Goal: Task Accomplishment & Management: Complete application form

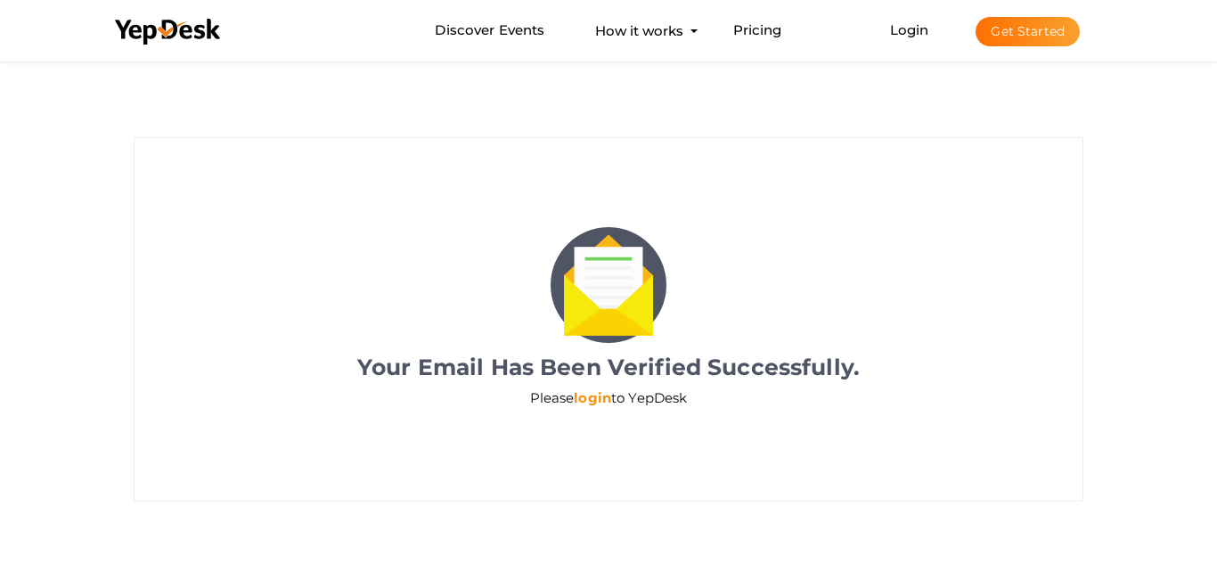
click at [602, 399] on link "login" at bounding box center [592, 397] width 37 height 17
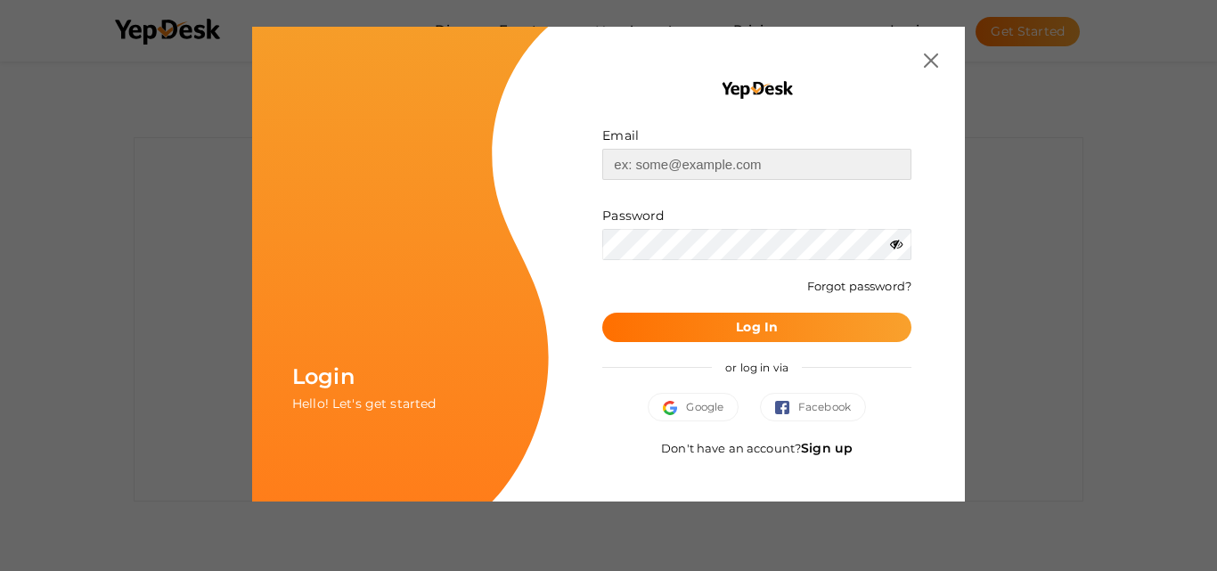
type input "[EMAIL_ADDRESS][DOMAIN_NAME]"
click at [795, 326] on button "Log In" at bounding box center [756, 327] width 309 height 29
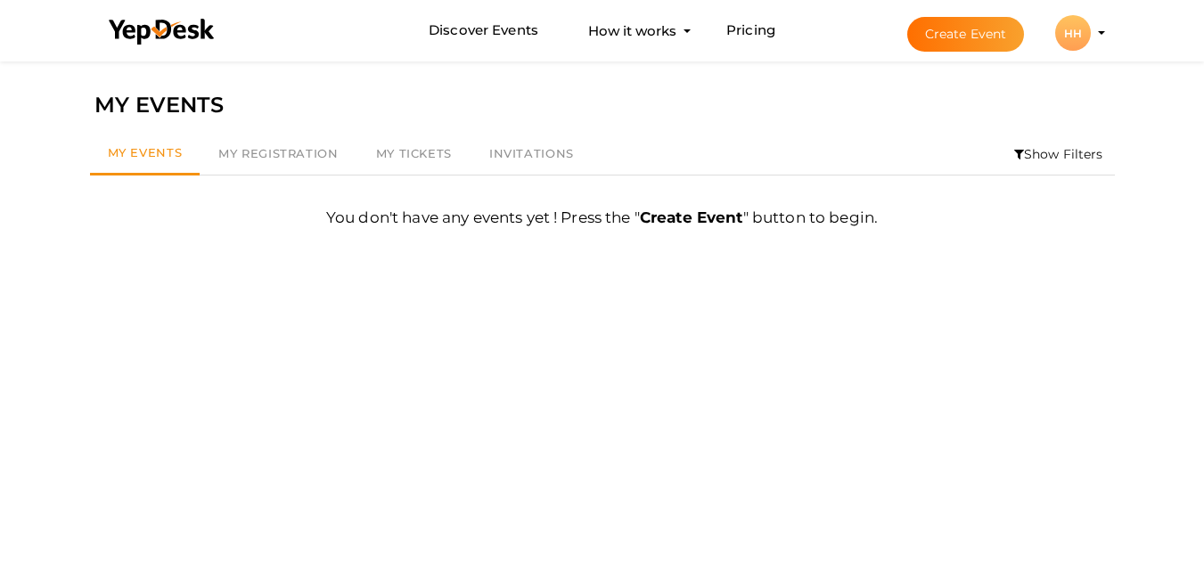
click at [1080, 30] on div "HH" at bounding box center [1073, 33] width 36 height 36
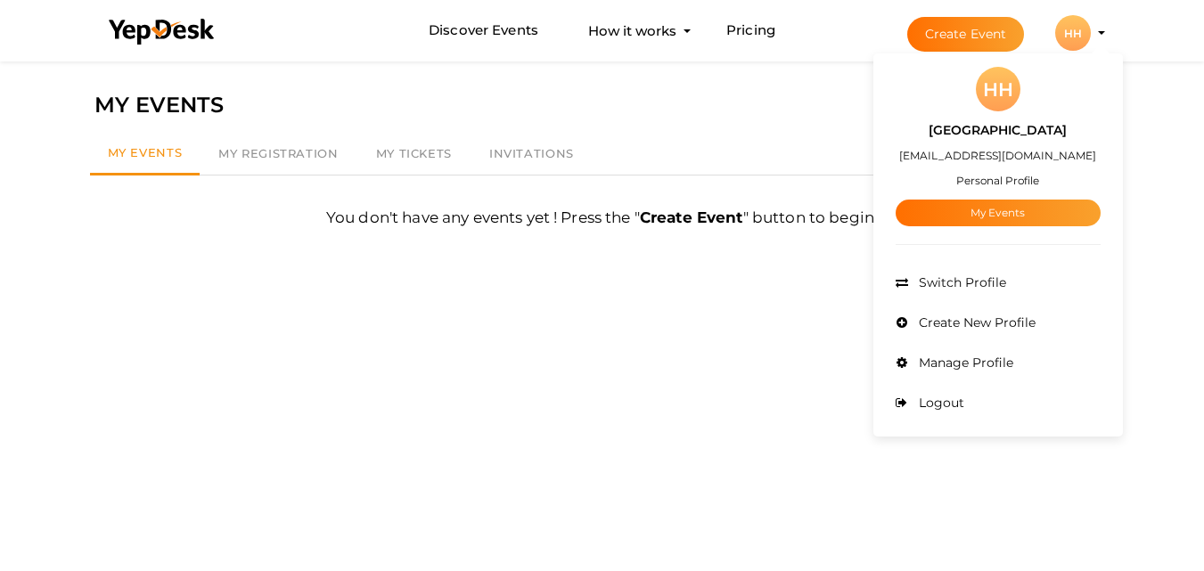
click at [974, 18] on button "Create Event" at bounding box center [966, 34] width 118 height 35
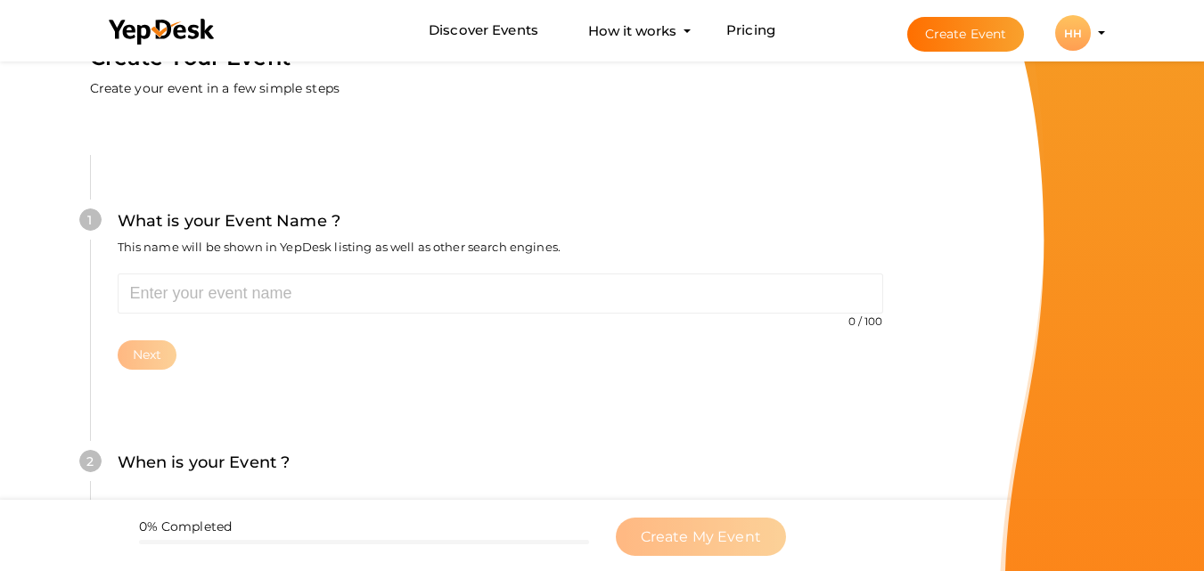
scroll to position [178, 0]
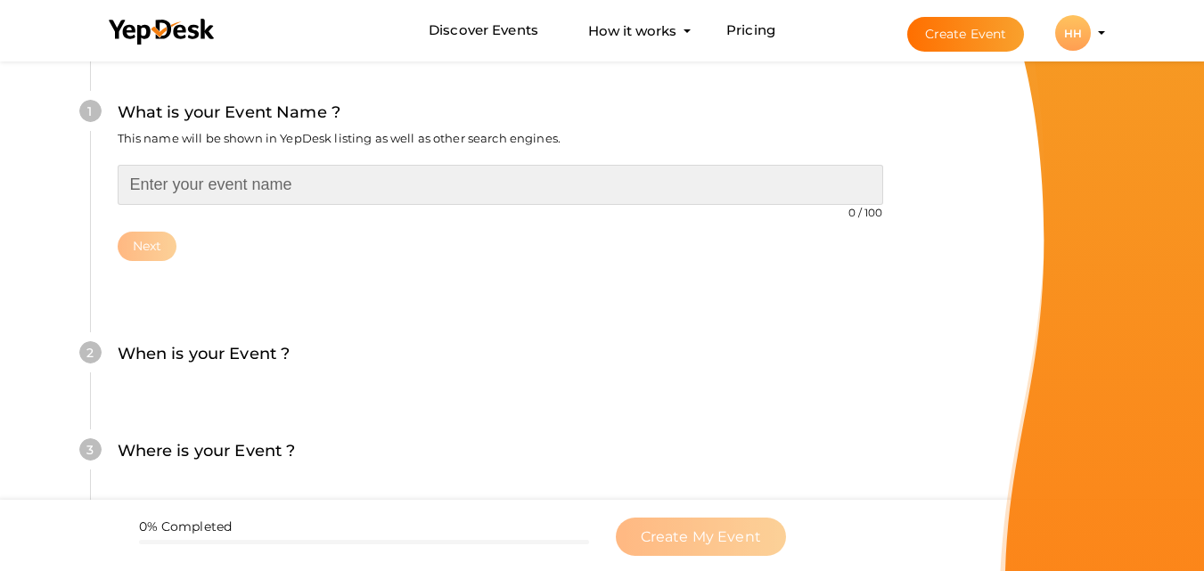
click at [223, 179] on input "text" at bounding box center [500, 185] width 765 height 40
click at [219, 184] on input "text" at bounding box center [500, 185] width 765 height 40
paste input "[GEOGRAPHIC_DATA]"
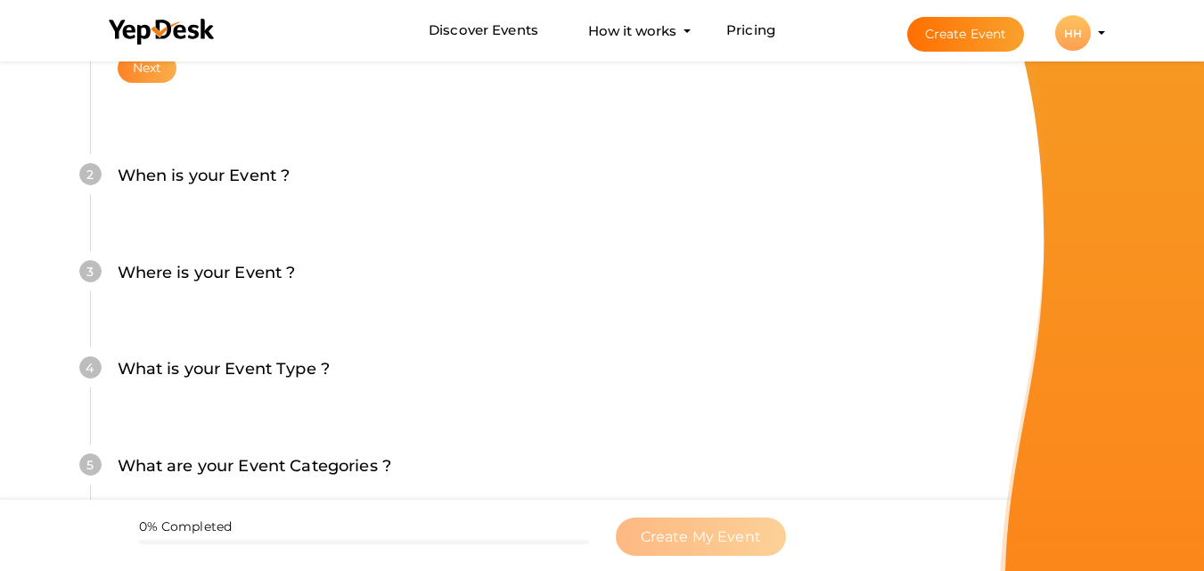
type input "[GEOGRAPHIC_DATA]"
click at [159, 78] on button "Next" at bounding box center [148, 67] width 60 height 29
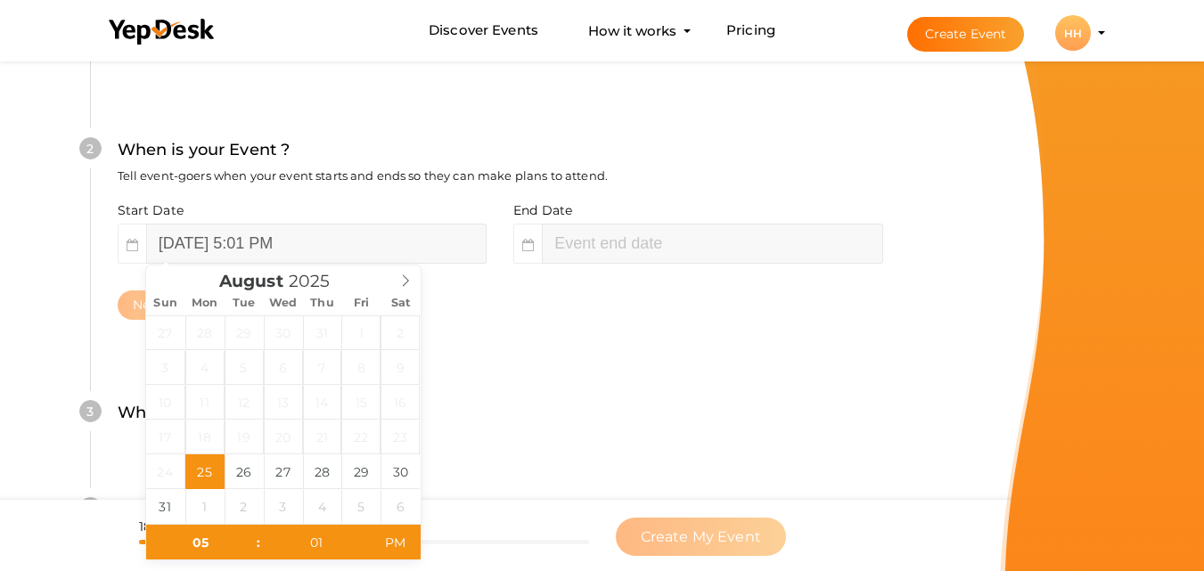
scroll to position [410, 0]
type input "07"
type input "01"
type input "[DATE] 7:01 PM"
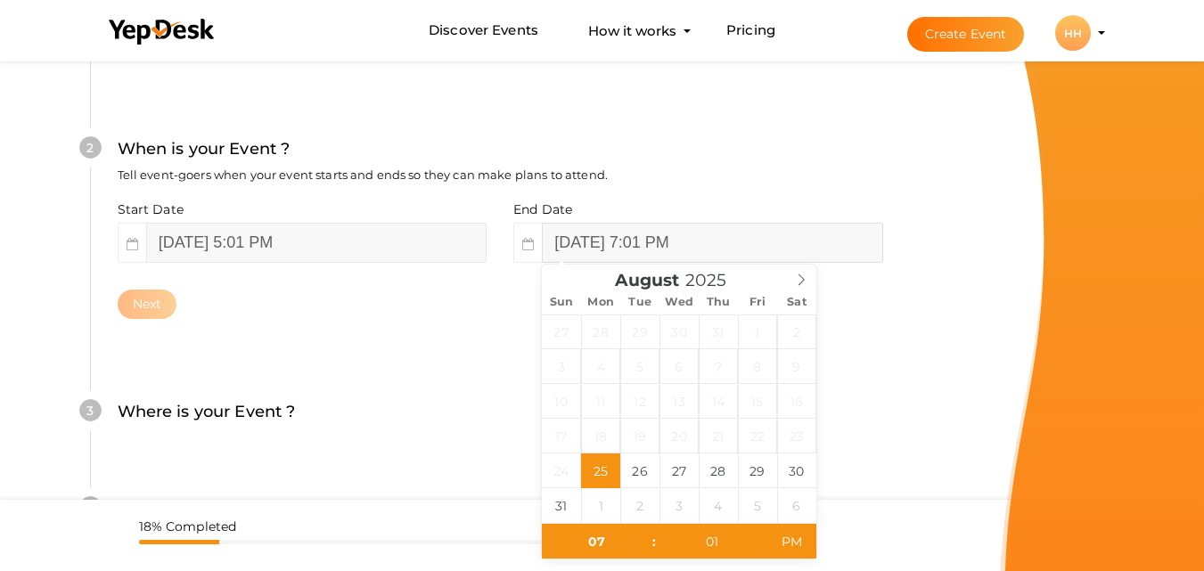
click at [649, 237] on input "[DATE] 7:01 PM" at bounding box center [712, 243] width 340 height 40
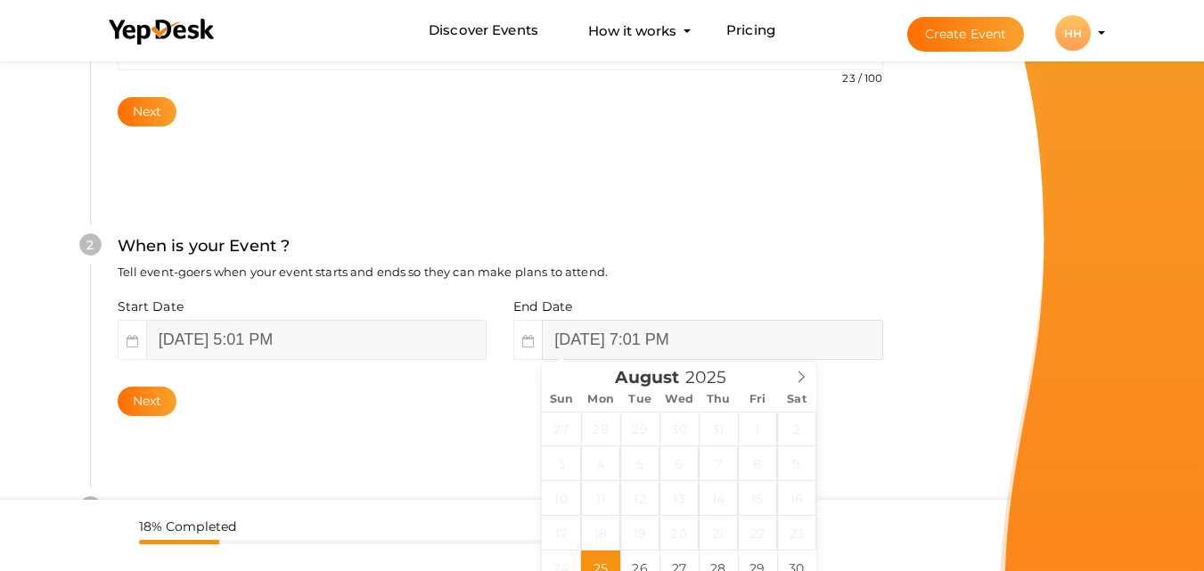
scroll to position [143, 0]
